Goal: Task Accomplishment & Management: Complete application form

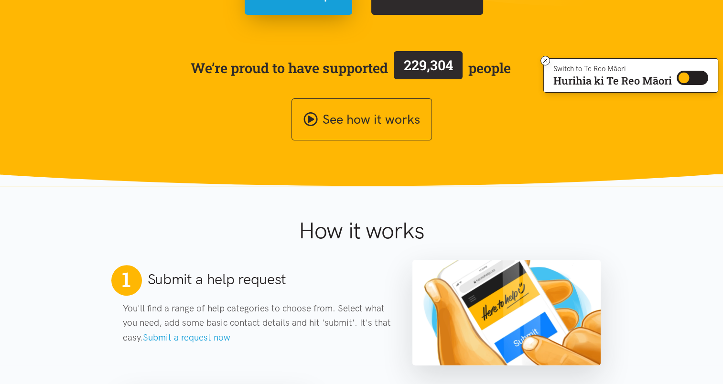
scroll to position [198, 0]
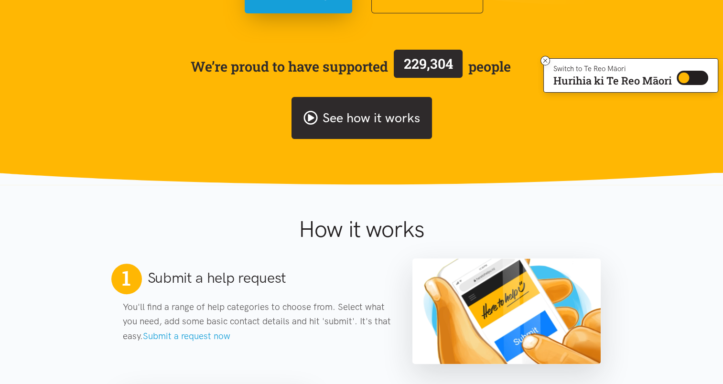
click at [340, 130] on link "See how it works" at bounding box center [361, 118] width 140 height 43
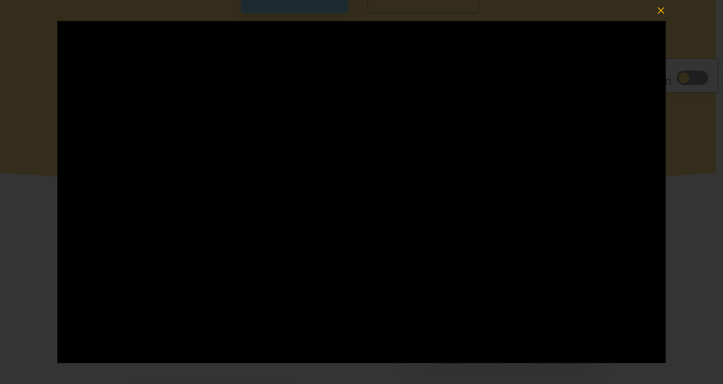
click at [660, 6] on icon "button" at bounding box center [660, 10] width 13 height 13
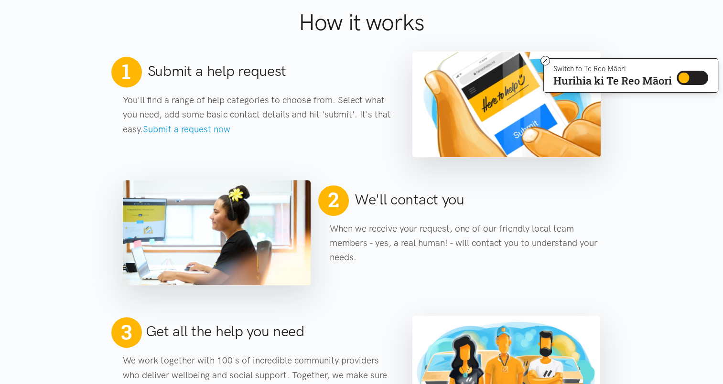
scroll to position [407, 0]
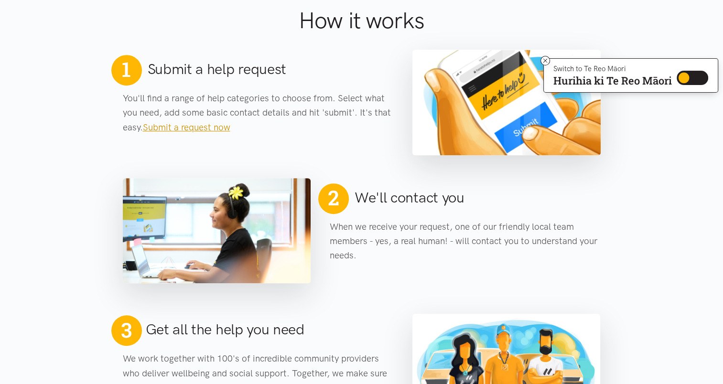
click at [213, 128] on link "Submit a request now" at bounding box center [186, 127] width 87 height 11
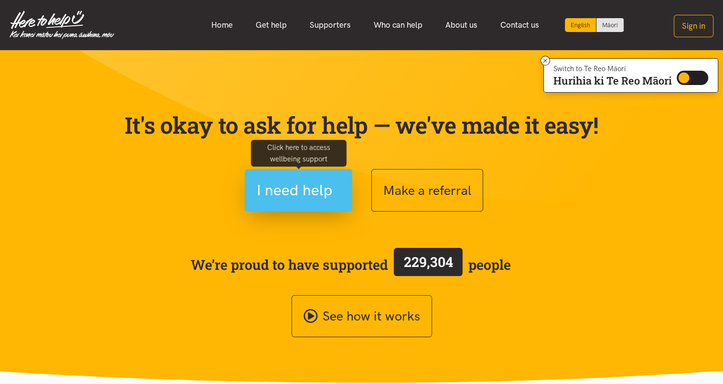
click at [312, 200] on span "I need help" at bounding box center [295, 190] width 76 height 24
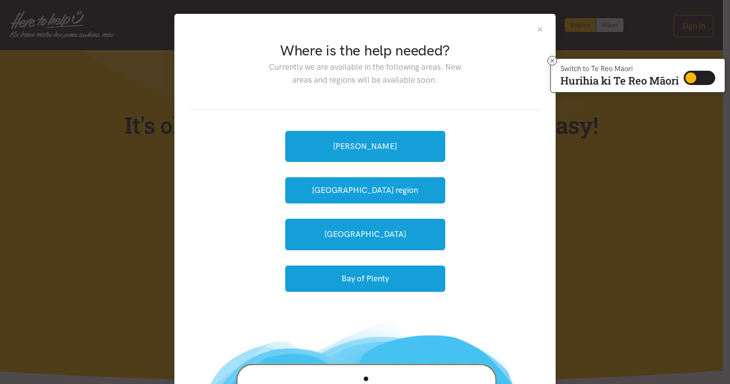
click at [536, 29] on button "Close" at bounding box center [540, 29] width 8 height 8
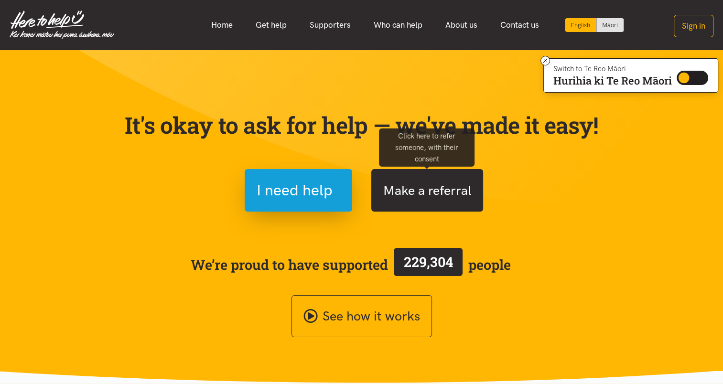
click at [387, 197] on button "Make a referral" at bounding box center [427, 190] width 112 height 43
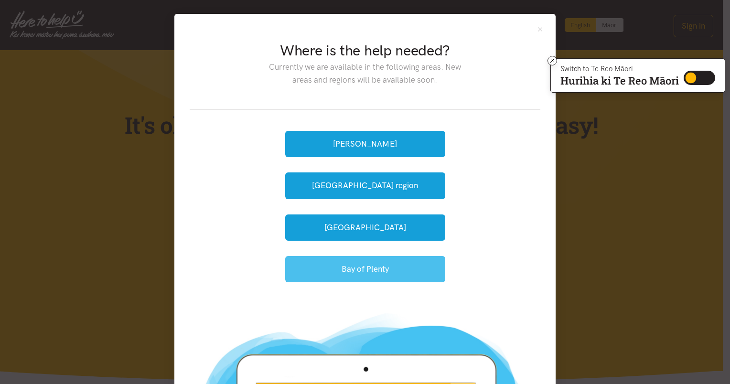
click at [350, 262] on button "Bay of Plenty" at bounding box center [365, 269] width 160 height 26
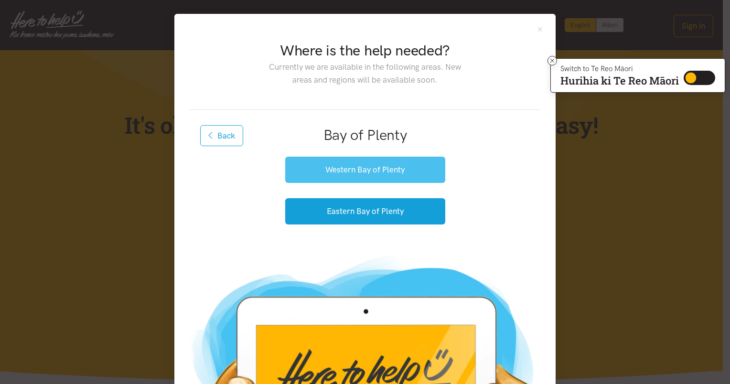
click at [357, 171] on button "Western Bay of Plenty" at bounding box center [365, 170] width 160 height 26
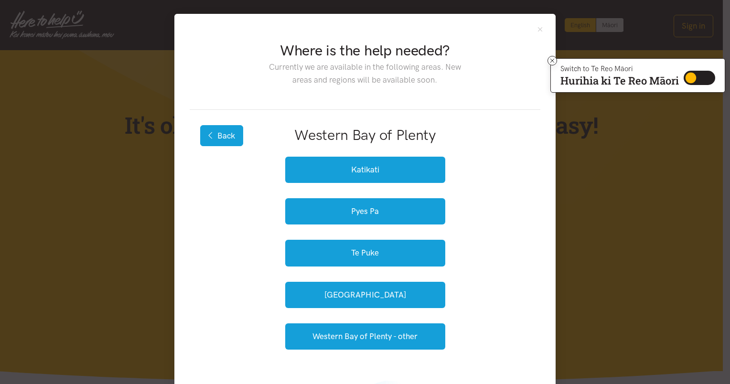
click at [230, 142] on button "Back" at bounding box center [221, 135] width 43 height 21
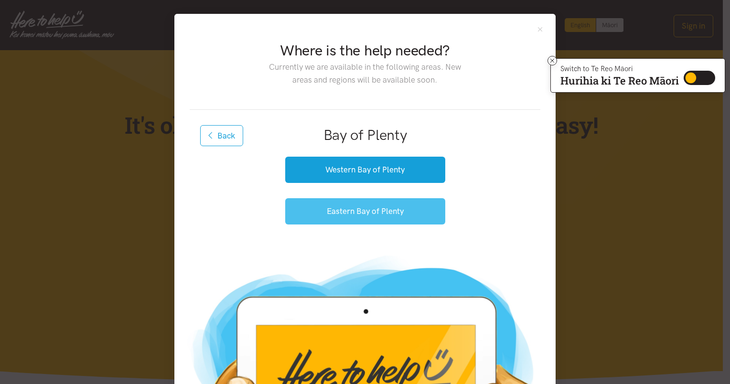
click at [327, 212] on button "Eastern Bay of Plenty" at bounding box center [365, 211] width 160 height 26
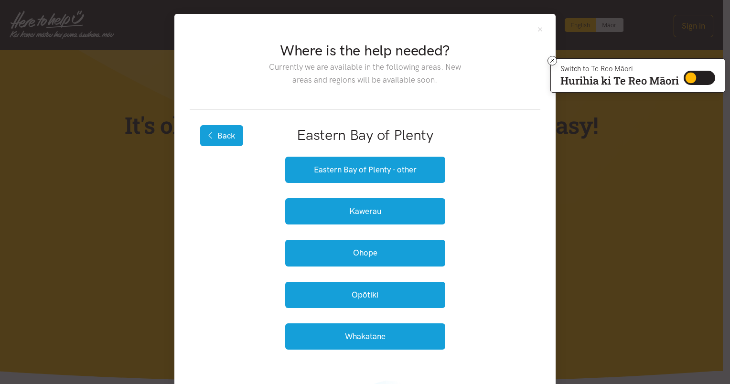
click at [219, 138] on button "Back" at bounding box center [221, 135] width 43 height 21
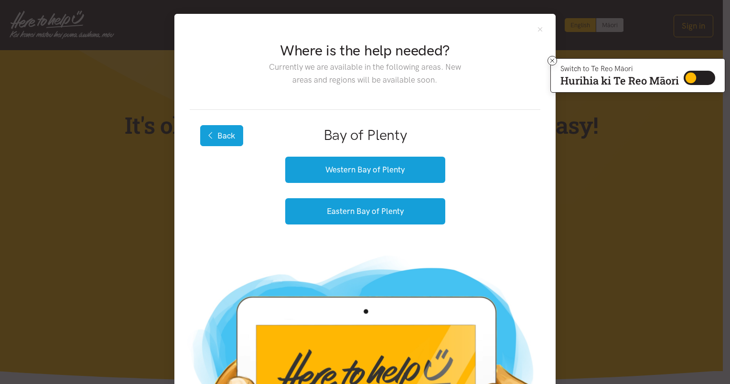
click at [219, 138] on button "Back" at bounding box center [221, 135] width 43 height 21
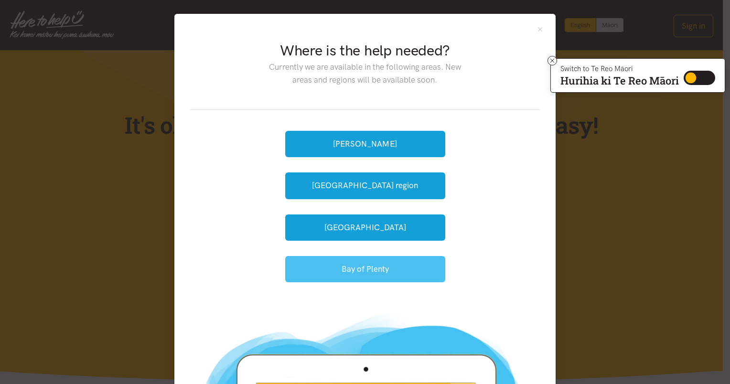
click at [340, 271] on button "Bay of Plenty" at bounding box center [365, 269] width 160 height 26
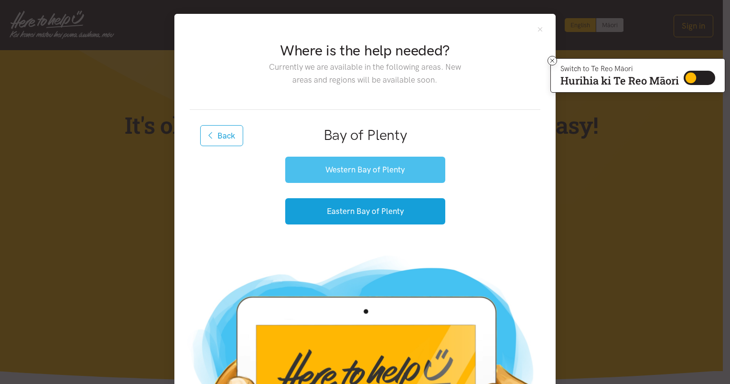
click at [331, 174] on button "Western Bay of Plenty" at bounding box center [365, 170] width 160 height 26
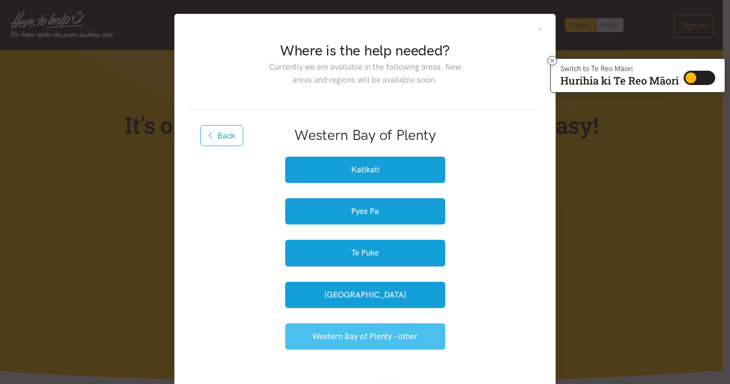
click at [375, 344] on button "Western Bay of Plenty - other" at bounding box center [365, 336] width 160 height 26
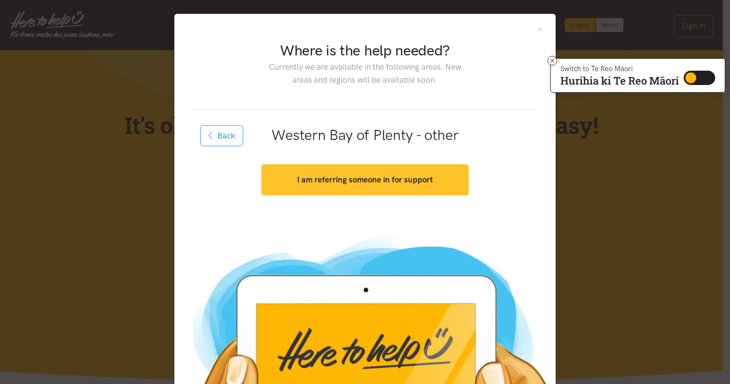
click at [317, 180] on strong "I am referring someone in for support" at bounding box center [365, 180] width 136 height 10
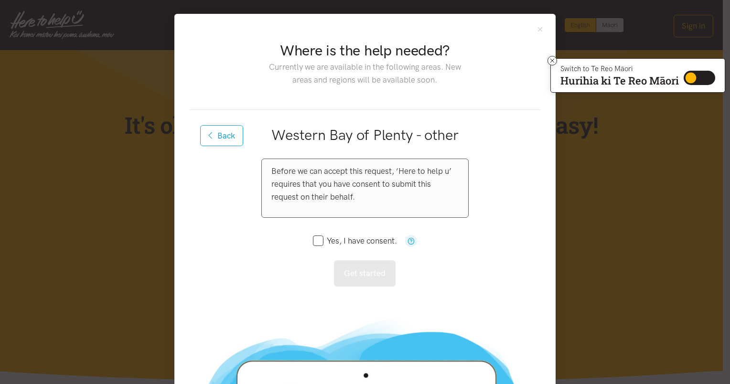
click at [313, 237] on input "Yes, I have consent." at bounding box center [355, 241] width 84 height 8
checkbox input "true"
click at [353, 279] on button "Get started" at bounding box center [365, 273] width 62 height 26
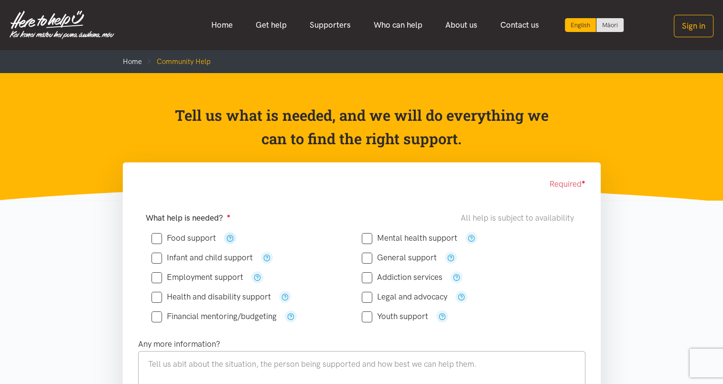
click at [231, 237] on icon "button" at bounding box center [229, 238] width 7 height 7
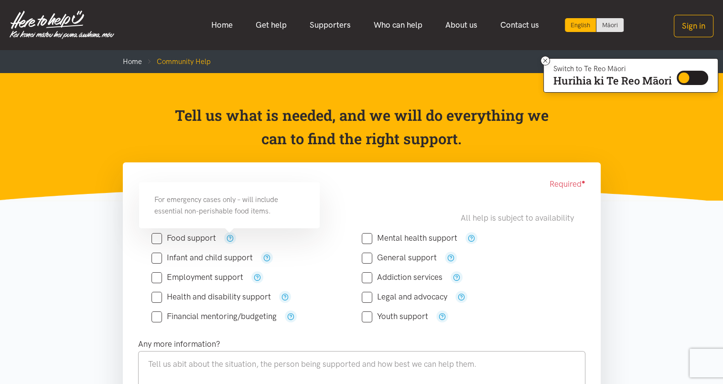
click at [160, 238] on input "Food support" at bounding box center [183, 238] width 65 height 8
checkbox input "true"
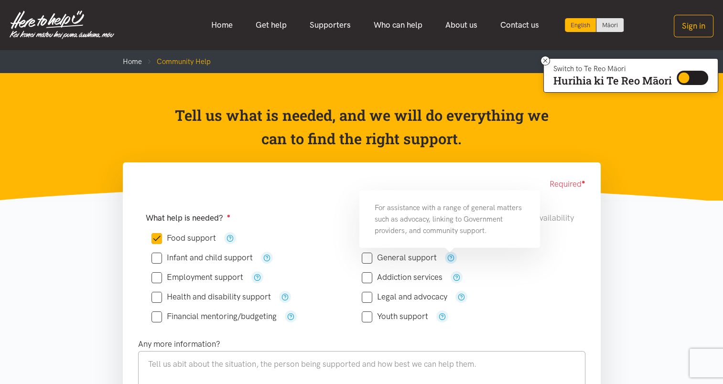
click at [448, 260] on icon "button" at bounding box center [450, 257] width 7 height 7
click at [451, 255] on icon "button" at bounding box center [450, 257] width 7 height 7
click at [304, 223] on div "What help is needed? ● All help is subject to availability" at bounding box center [362, 218] width 432 height 13
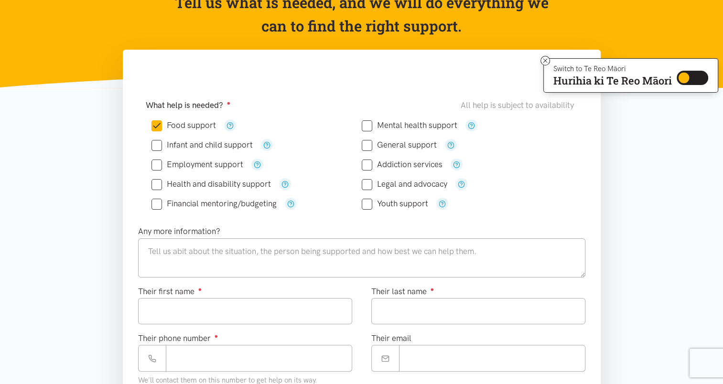
scroll to position [112, 0]
